Goal: Information Seeking & Learning: Find specific fact

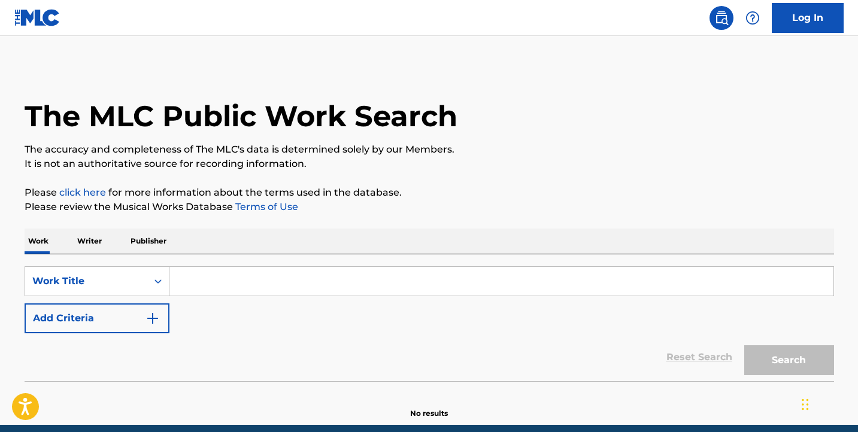
click at [379, 274] on input "Search Form" at bounding box center [501, 281] width 664 height 29
click at [499, 278] on input "Search Form" at bounding box center [501, 281] width 664 height 29
click at [298, 278] on input "Search Form" at bounding box center [501, 281] width 664 height 29
paste input "RO1AD9"
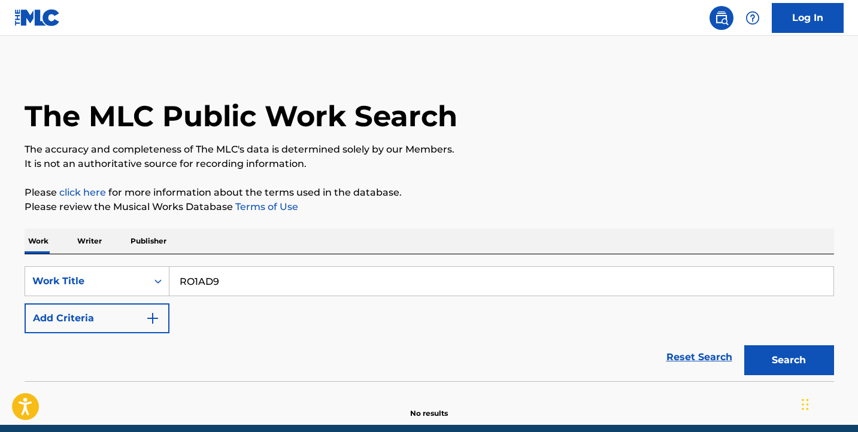
type input "RO1AD9"
click at [771, 357] on button "Search" at bounding box center [789, 360] width 90 height 30
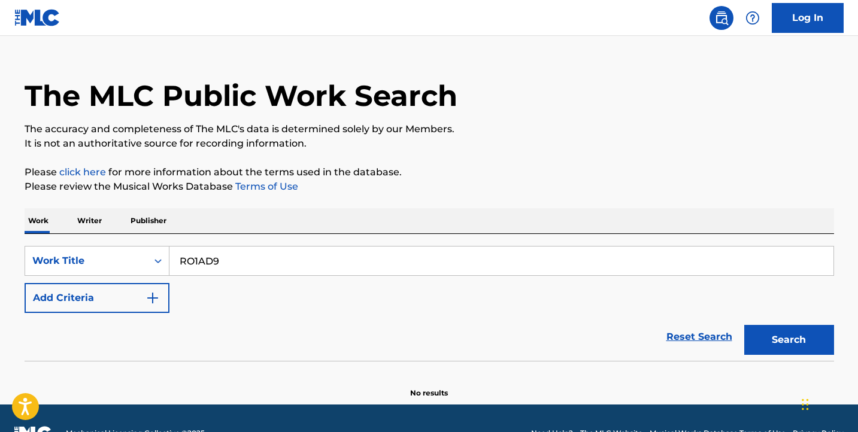
scroll to position [50, 0]
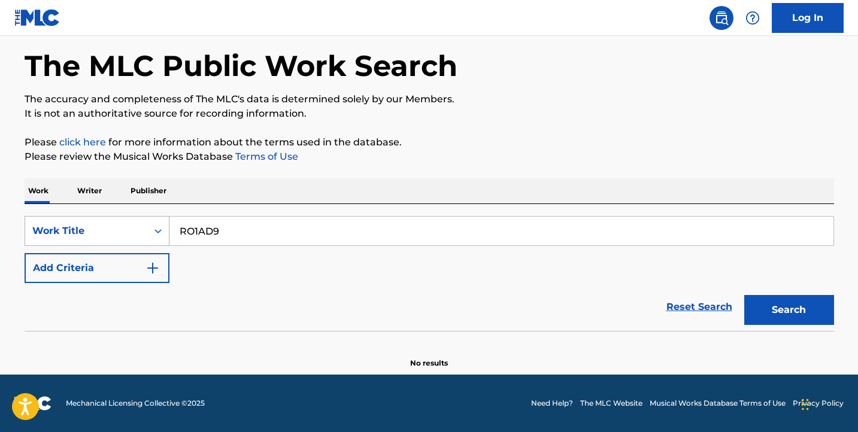
click at [122, 238] on div "Work Title" at bounding box center [86, 231] width 122 height 23
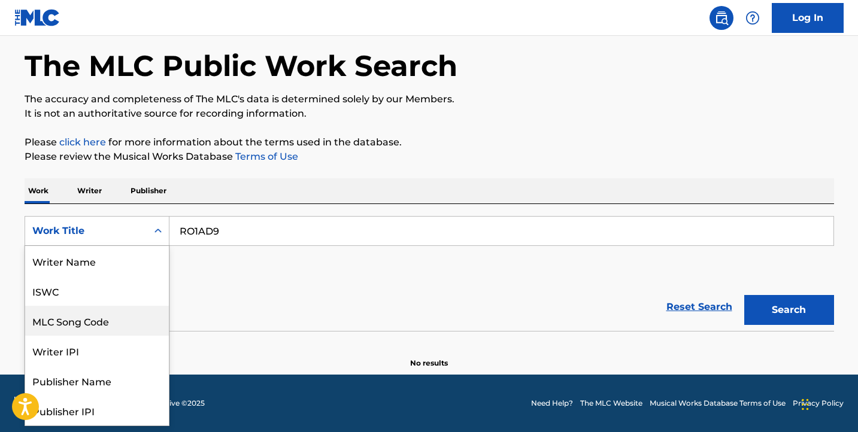
scroll to position [60, 0]
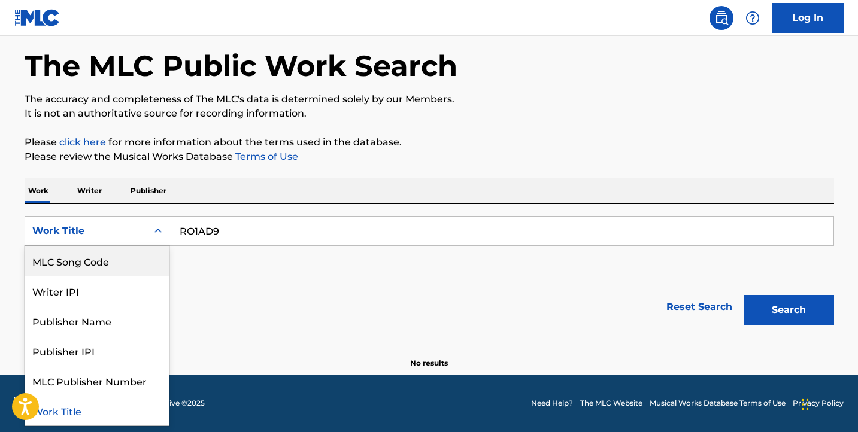
click at [134, 266] on div "MLC Song Code" at bounding box center [97, 261] width 144 height 30
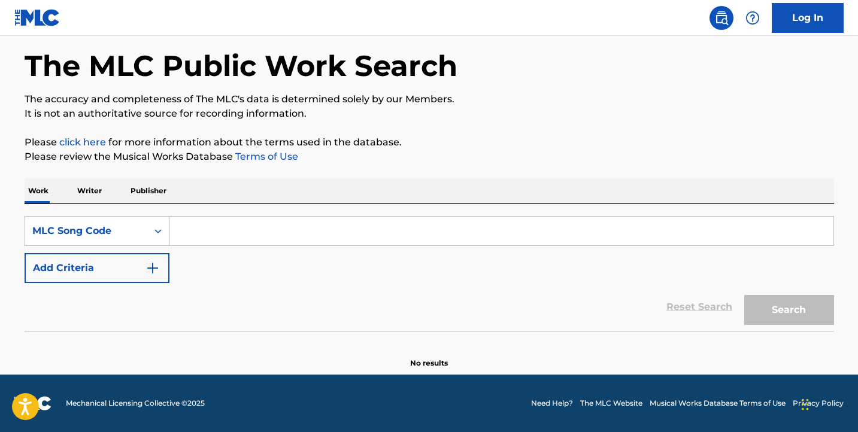
click at [631, 250] on div "SearchWithCriteria102c5da3-eda9-4525-9d59-0b75eb410b97 MLC Song Code Add Criter…" at bounding box center [429, 249] width 809 height 67
click at [629, 242] on input "Search Form" at bounding box center [501, 231] width 664 height 29
paste input "RO1AD9"
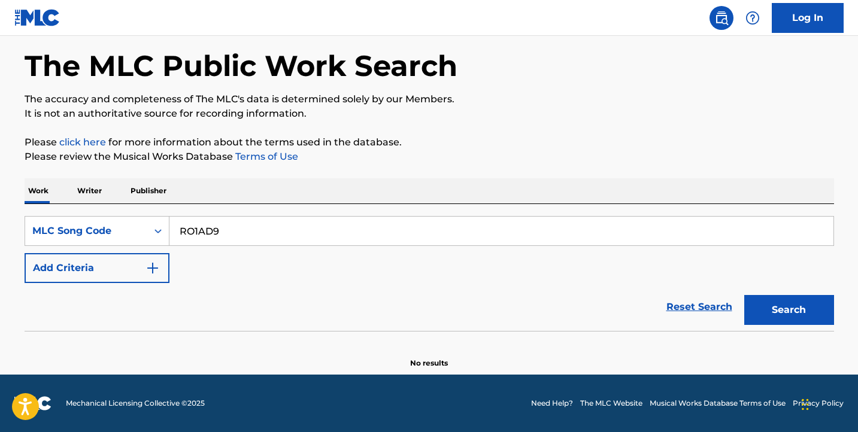
type input "RO1AD9"
click at [806, 303] on button "Search" at bounding box center [789, 310] width 90 height 30
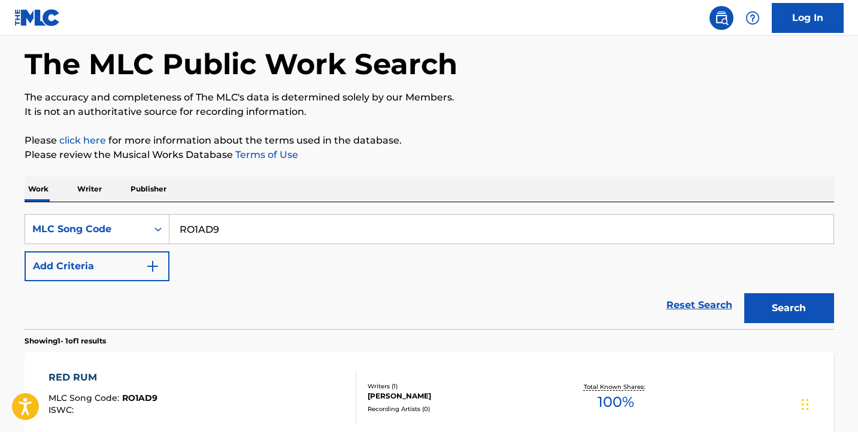
scroll to position [182, 0]
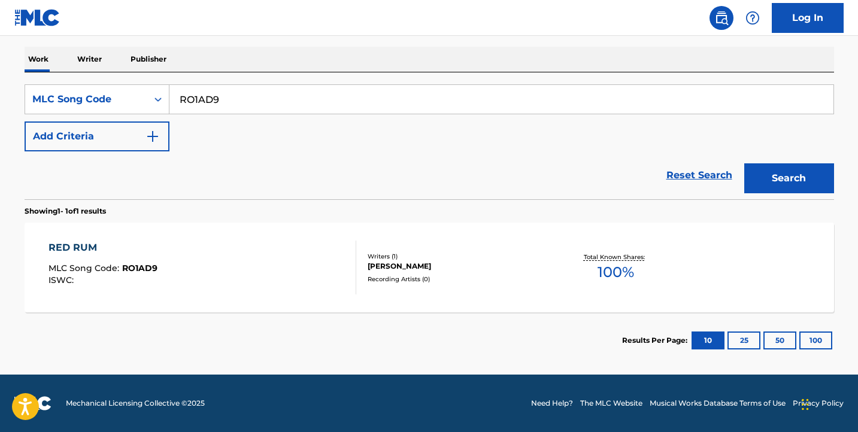
click at [278, 258] on div "RED RUM MLC Song Code : RO1AD9 ISWC :" at bounding box center [202, 268] width 308 height 54
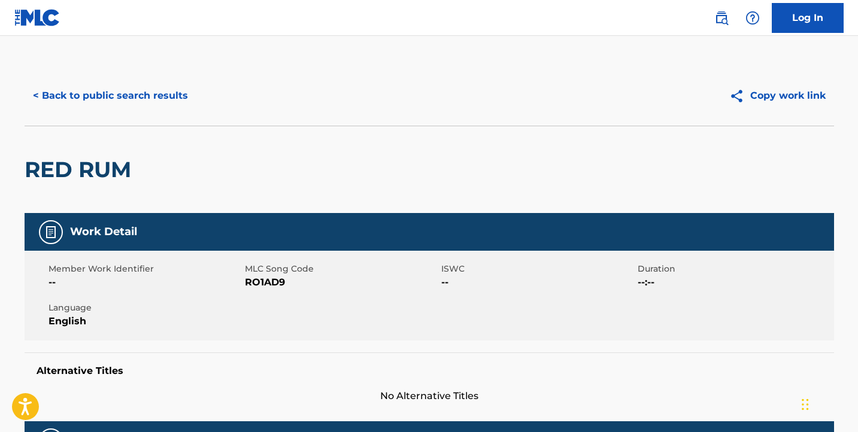
click at [179, 86] on button "< Back to public search results" at bounding box center [111, 96] width 172 height 30
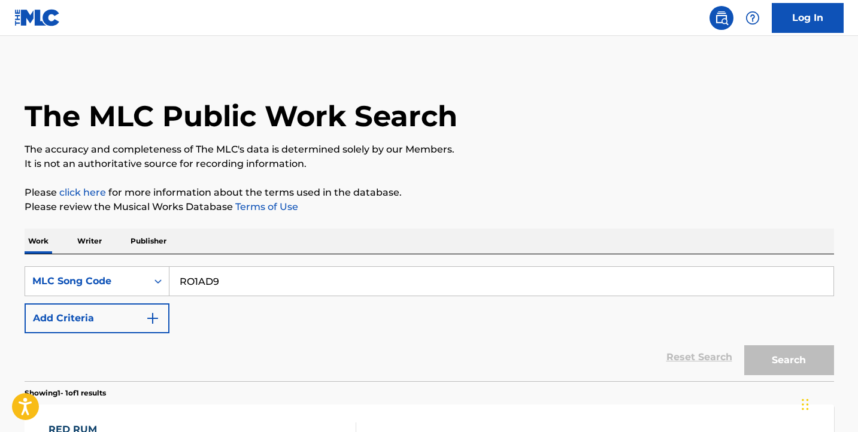
scroll to position [151, 0]
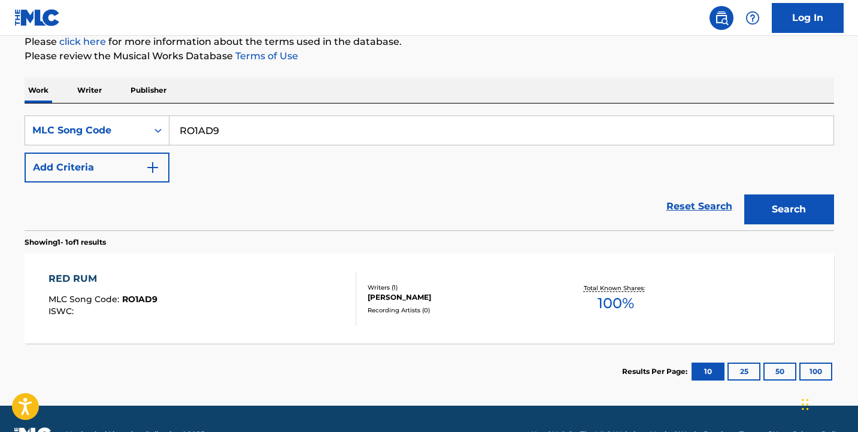
click at [358, 141] on input "RO1AD9" at bounding box center [501, 130] width 664 height 29
paste input "Search Form"
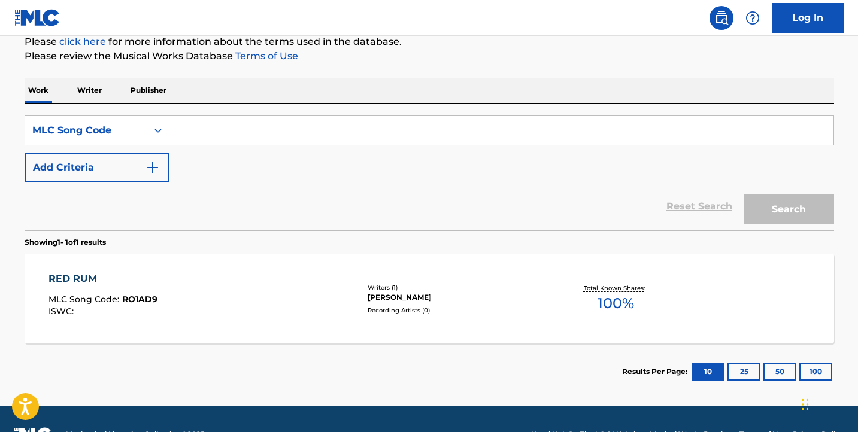
click at [687, 128] on input "Search Form" at bounding box center [501, 130] width 664 height 29
paste input "CC7L37"
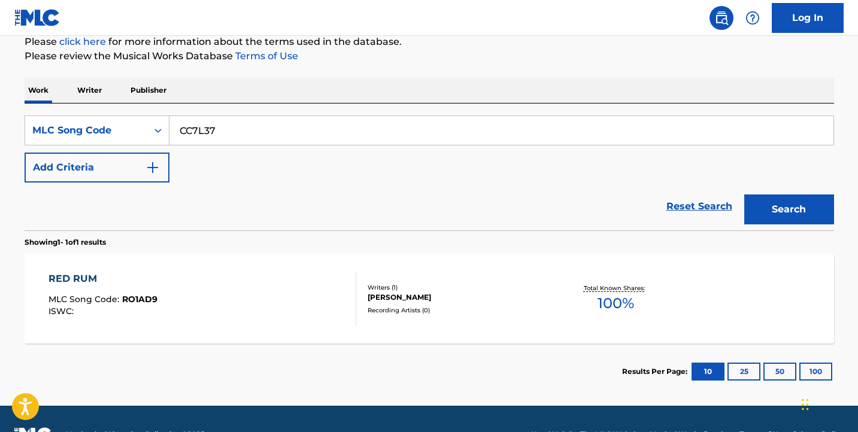
type input "CC7L37"
click at [805, 204] on button "Search" at bounding box center [789, 210] width 90 height 30
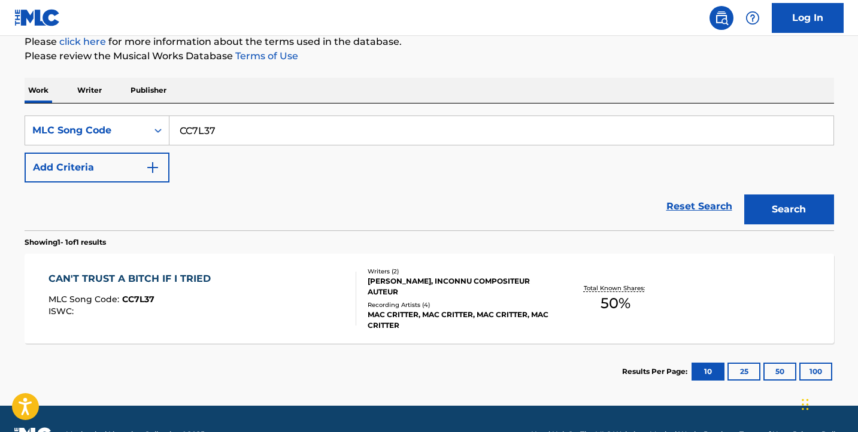
click at [324, 294] on div "CAN'T TRUST A BITCH IF I TRIED MLC Song Code : CC7L37 ISWC :" at bounding box center [202, 299] width 308 height 54
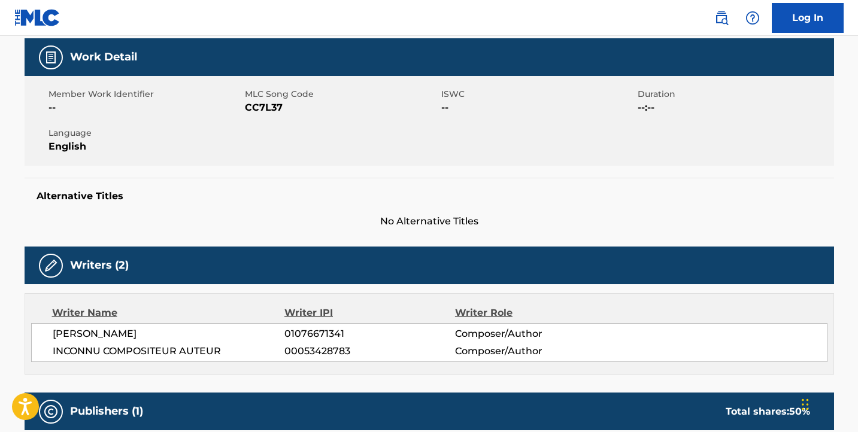
scroll to position [188, 0]
